Goal: Complete application form

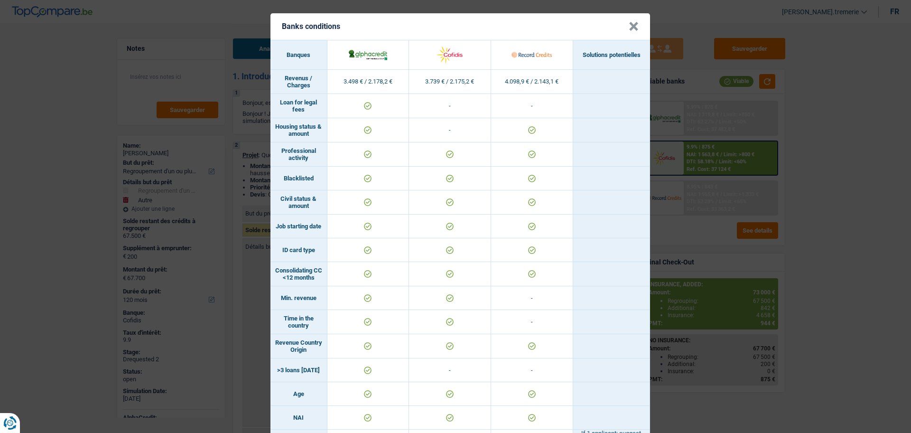
select select "refinancing"
select select "other"
select select "120"
select select "refinancing"
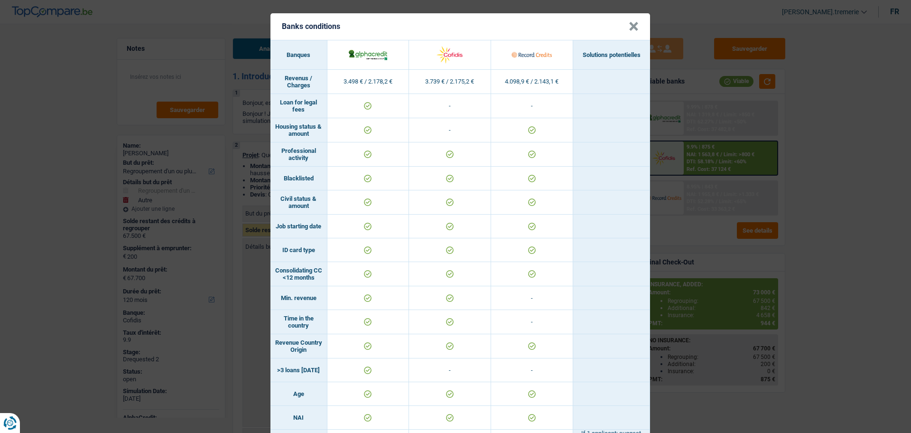
select select "refinancing"
select select "other"
select select "120"
select select "privateEmployee"
select select "familyAllowances"
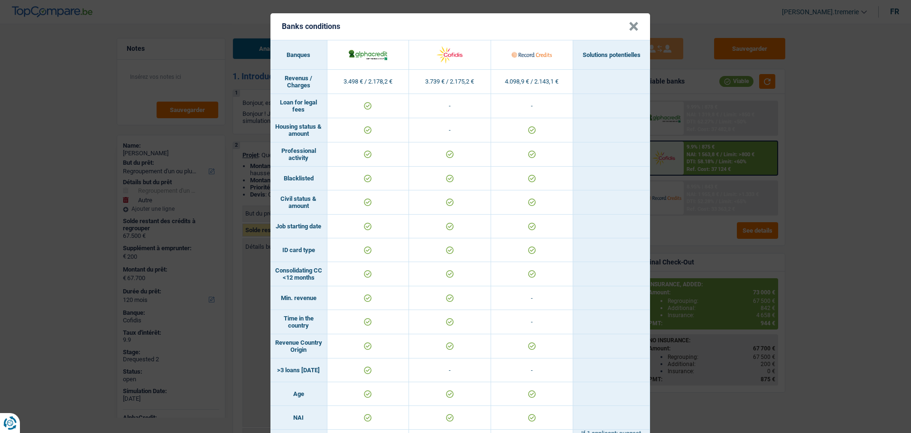
select select "netSalary"
select select "mealVouchers"
select select "rents"
select select "personalLoan"
select select "education"
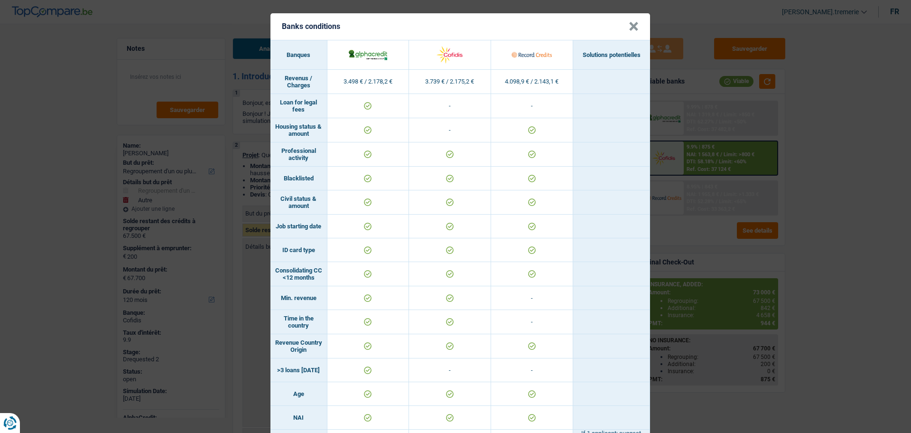
select select "120"
select select "cardOrCredit"
select select "refinancing"
select select "other"
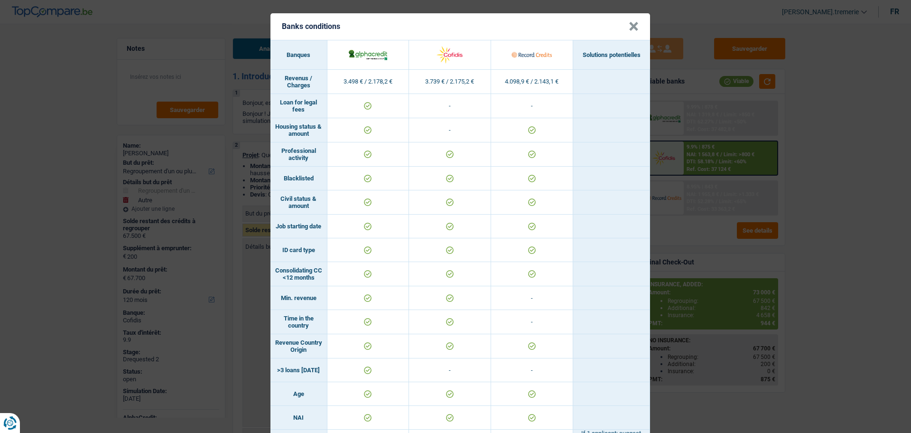
select select "120"
click at [629, 30] on button "×" at bounding box center [634, 26] width 10 height 9
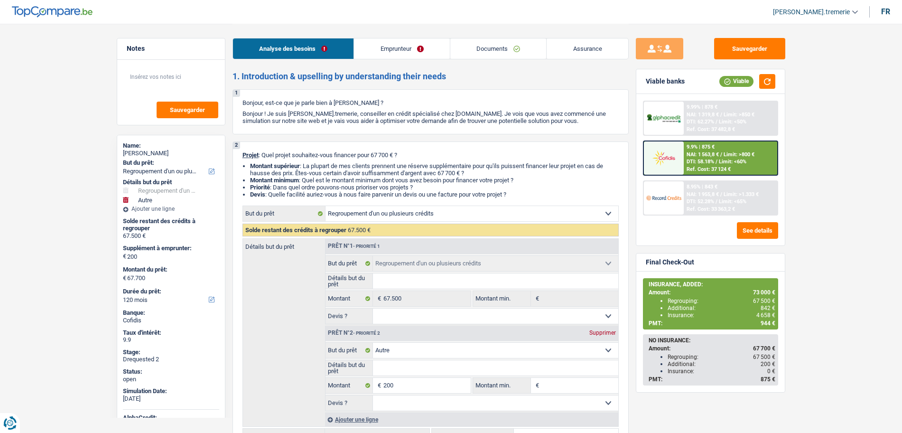
click at [439, 49] on link "Emprunteur" at bounding box center [402, 48] width 96 height 20
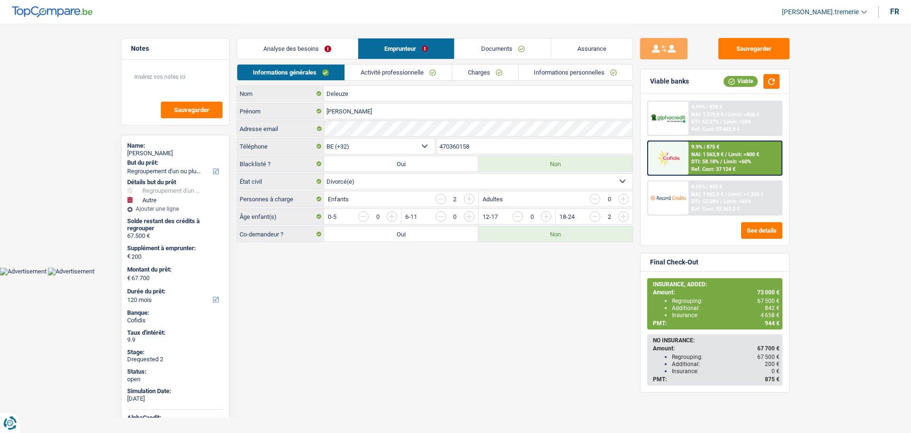
click at [439, 67] on link "Activité professionnelle" at bounding box center [398, 73] width 107 height 16
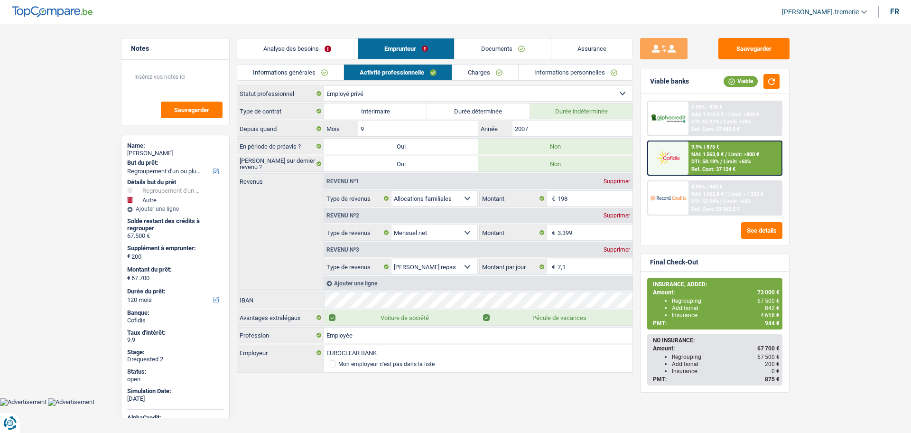
click at [472, 73] on link "Charges" at bounding box center [485, 73] width 66 height 16
